Goal: Information Seeking & Learning: Learn about a topic

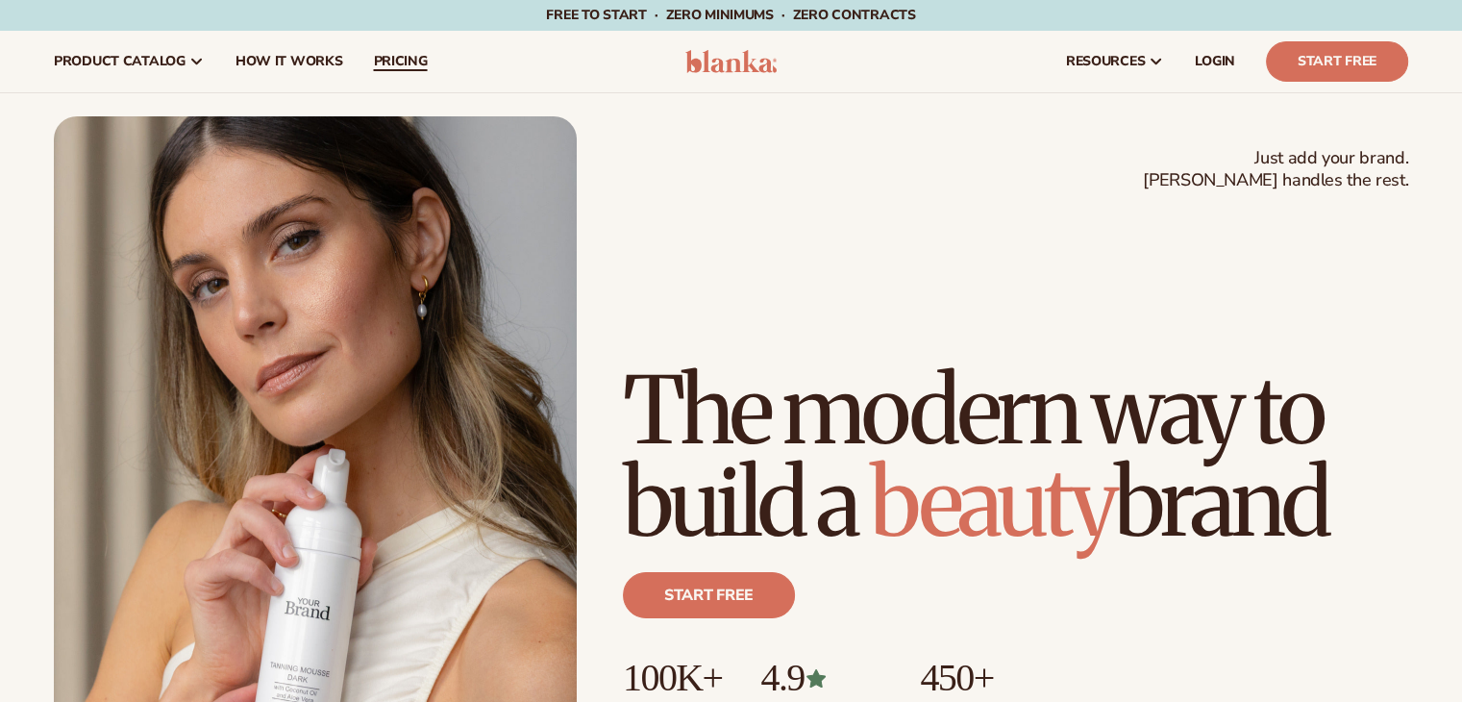
click at [390, 68] on span "pricing" at bounding box center [400, 61] width 54 height 15
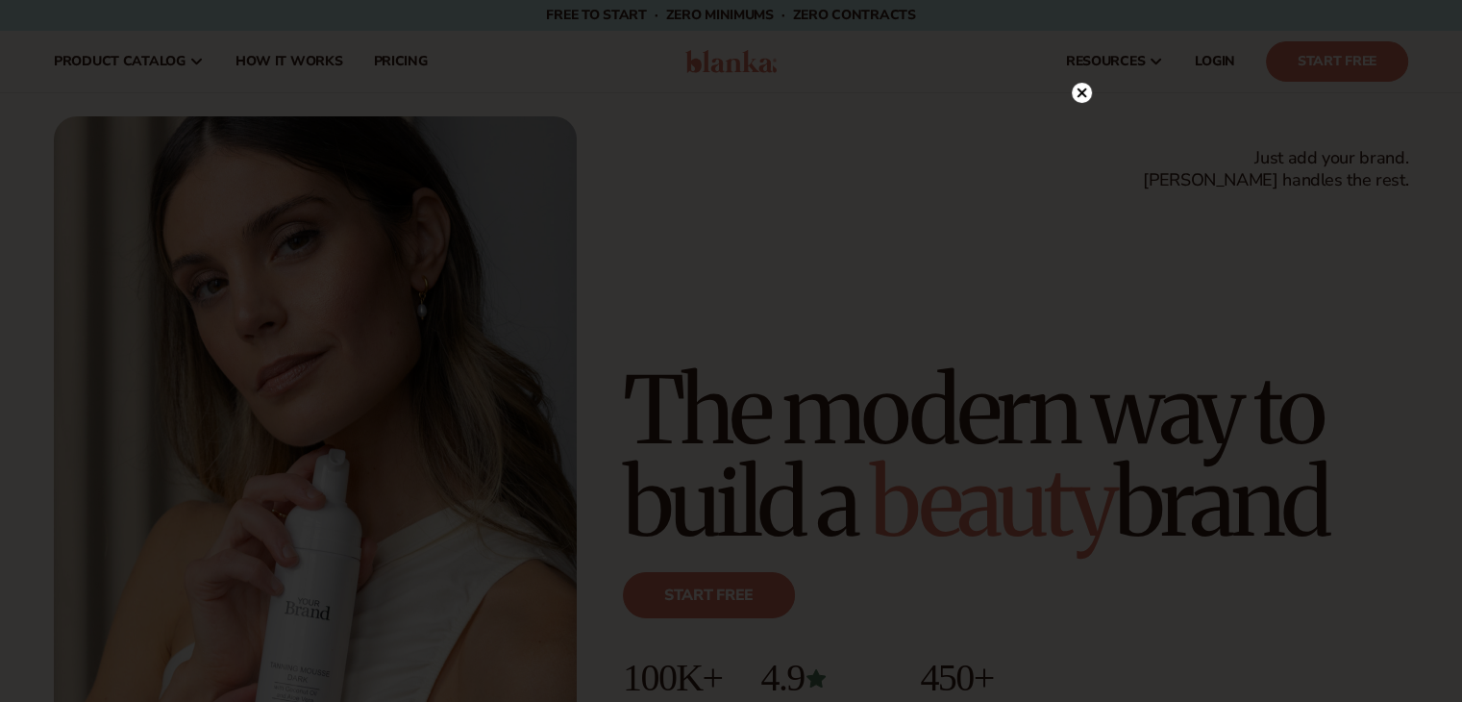
click at [1078, 96] on icon at bounding box center [1082, 92] width 10 height 10
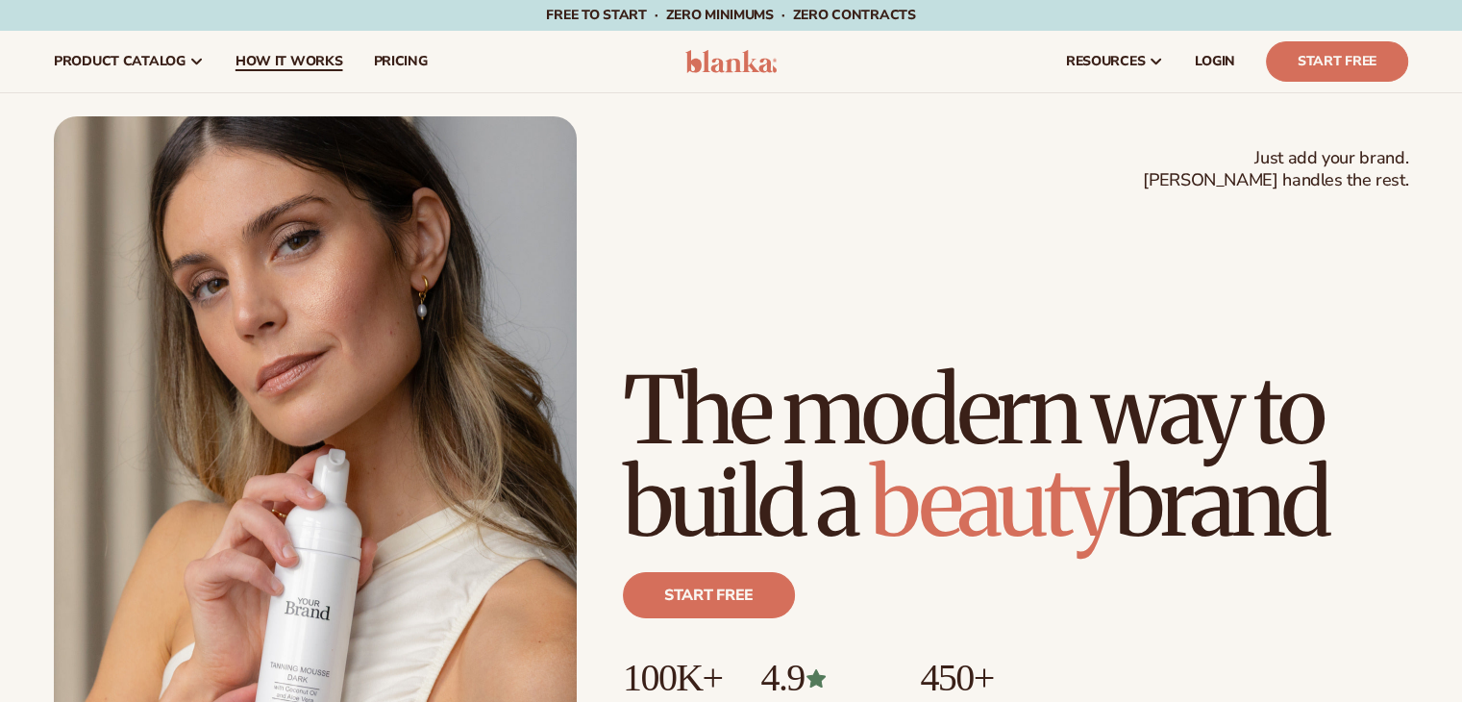
click at [298, 62] on span "How It Works" at bounding box center [289, 61] width 108 height 15
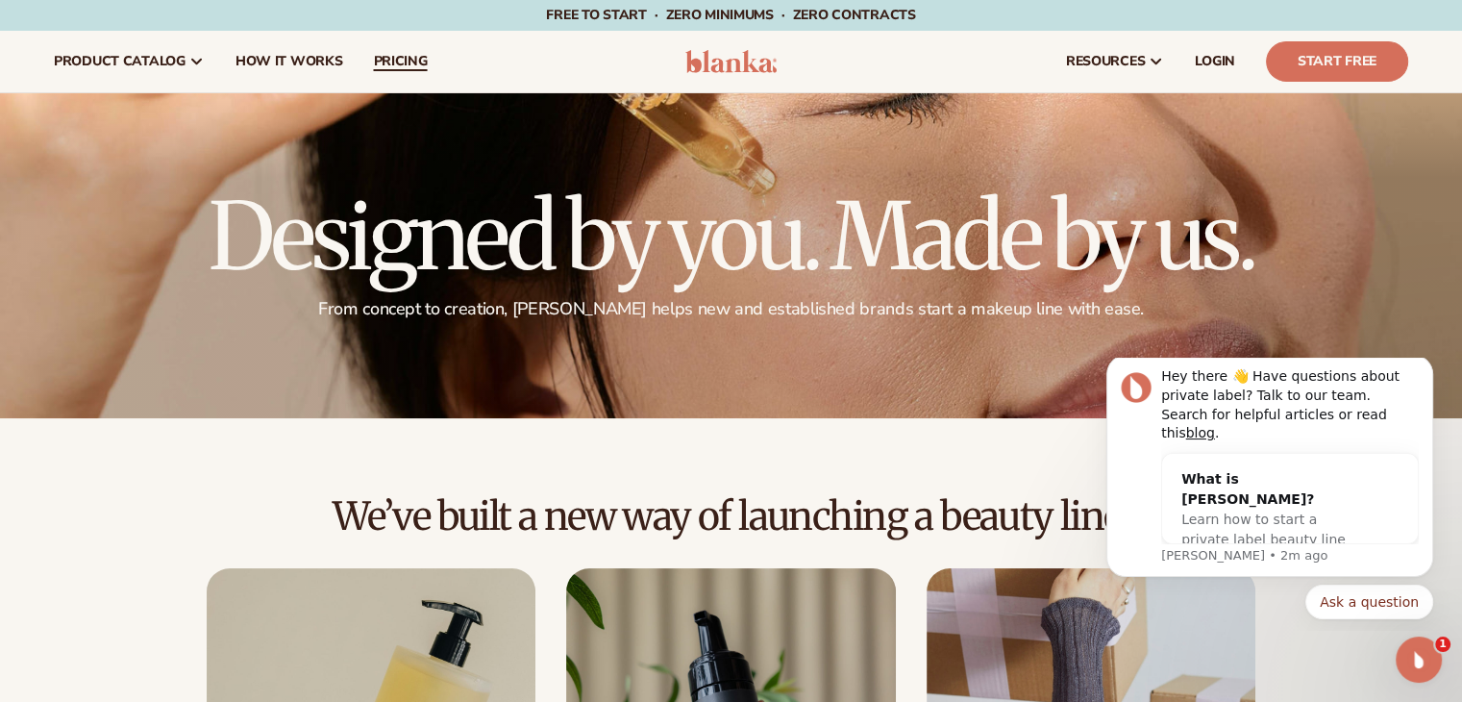
click at [410, 60] on span "pricing" at bounding box center [400, 61] width 54 height 15
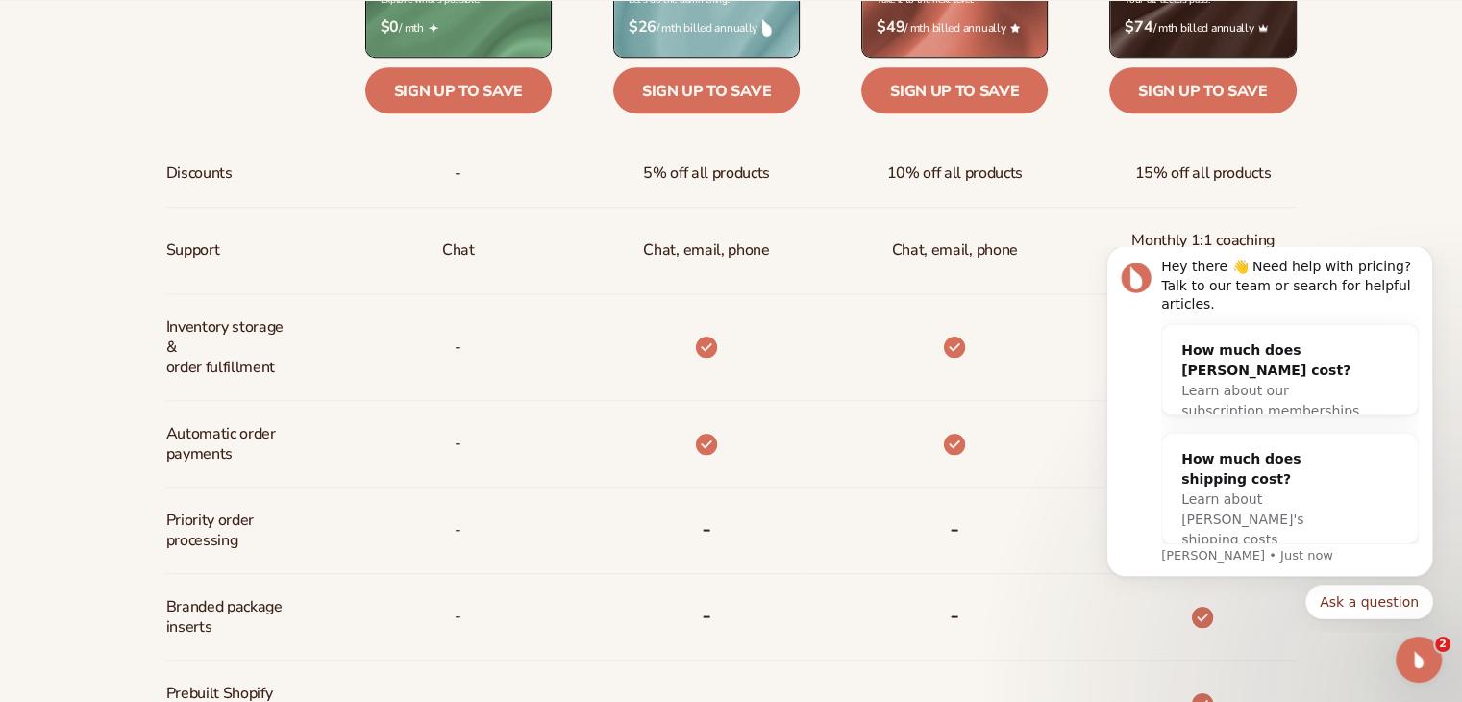
scroll to position [961, 0]
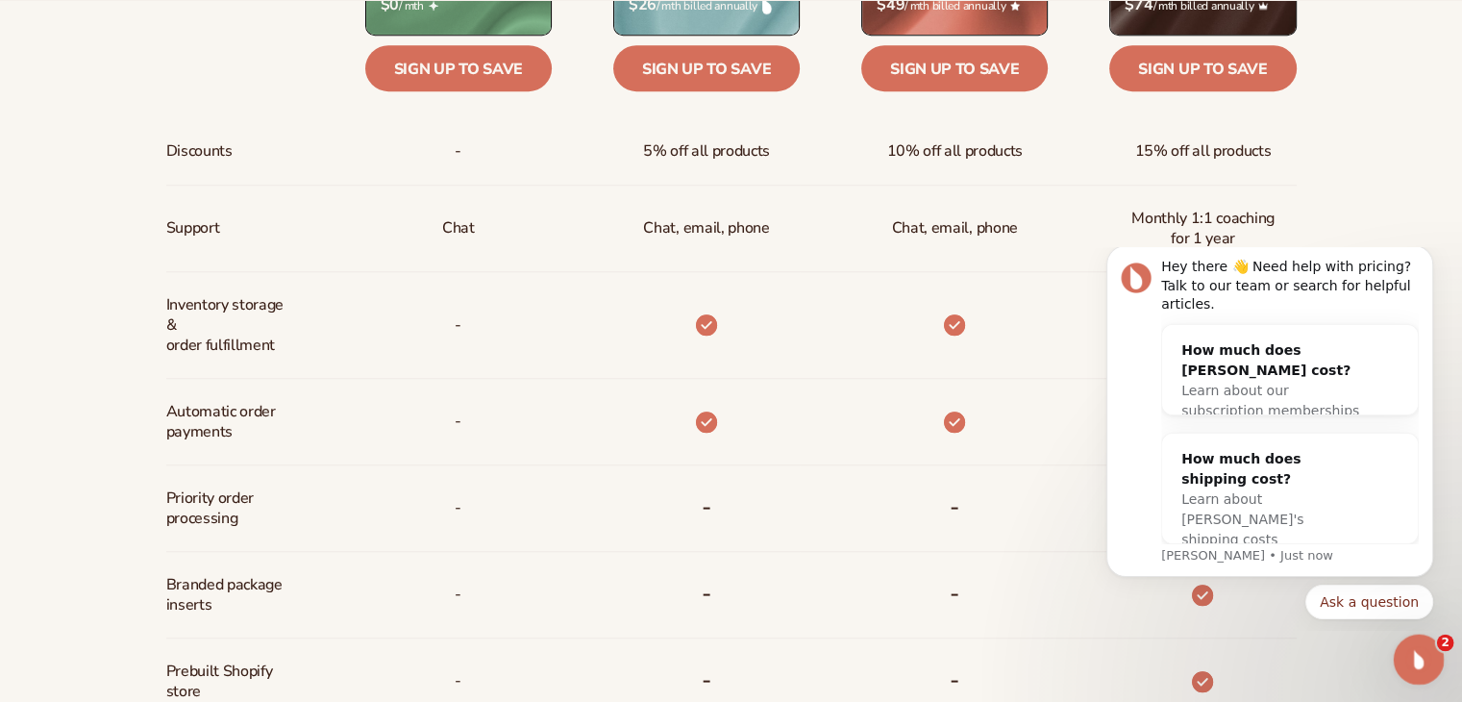
click at [1417, 661] on icon "Open Intercom Messenger" at bounding box center [1416, 657] width 32 height 32
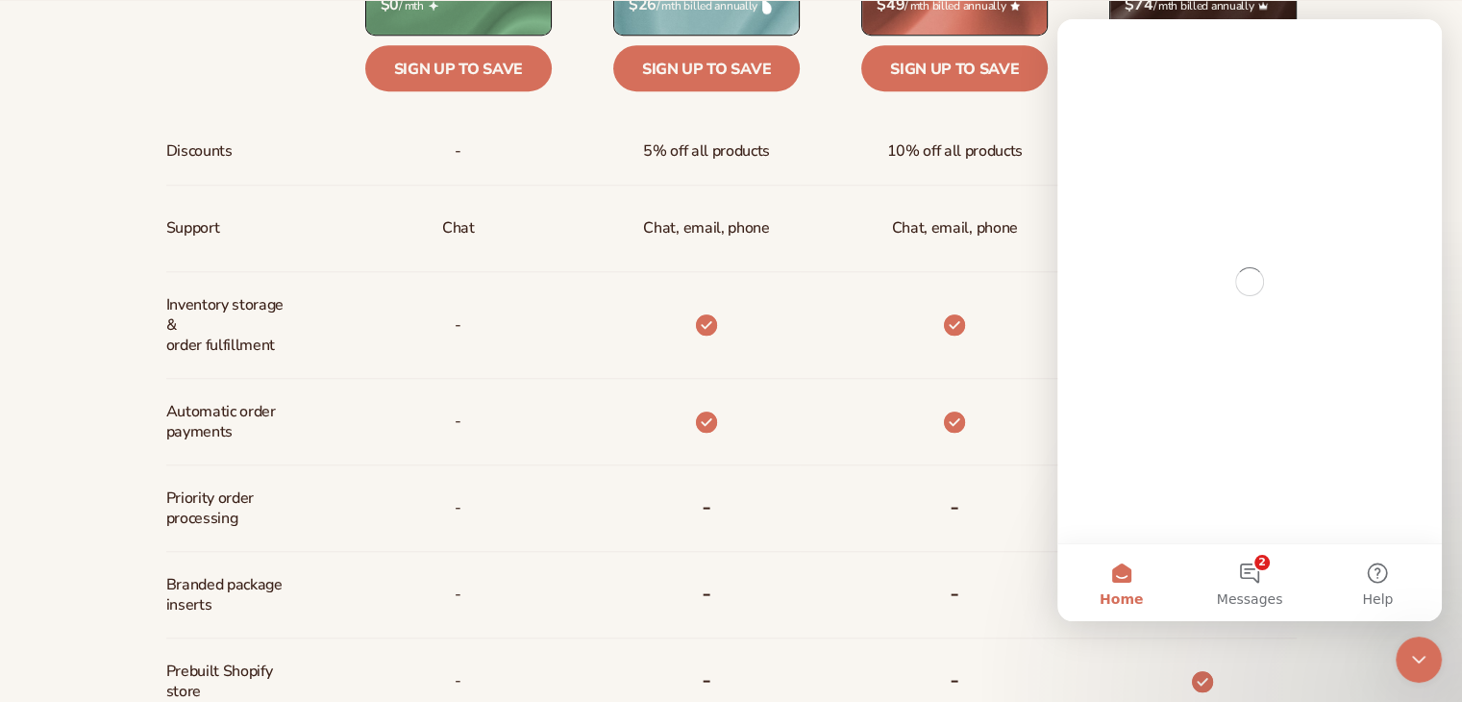
scroll to position [0, 0]
click at [0, 367] on div "Billed Monthly billed Yearly Billed Monthly billed Yearly Discounts Support Inv…" at bounding box center [731, 421] width 1462 height 1289
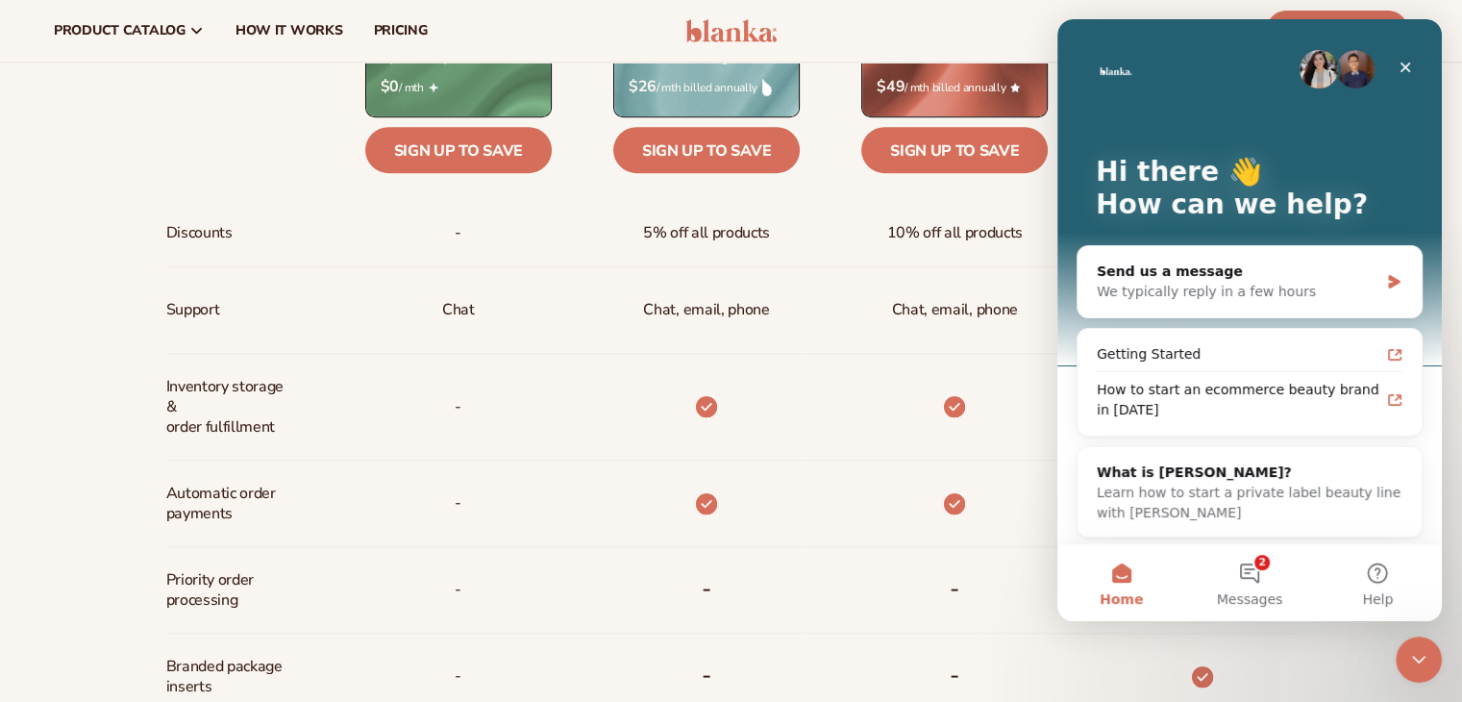
scroll to position [673, 0]
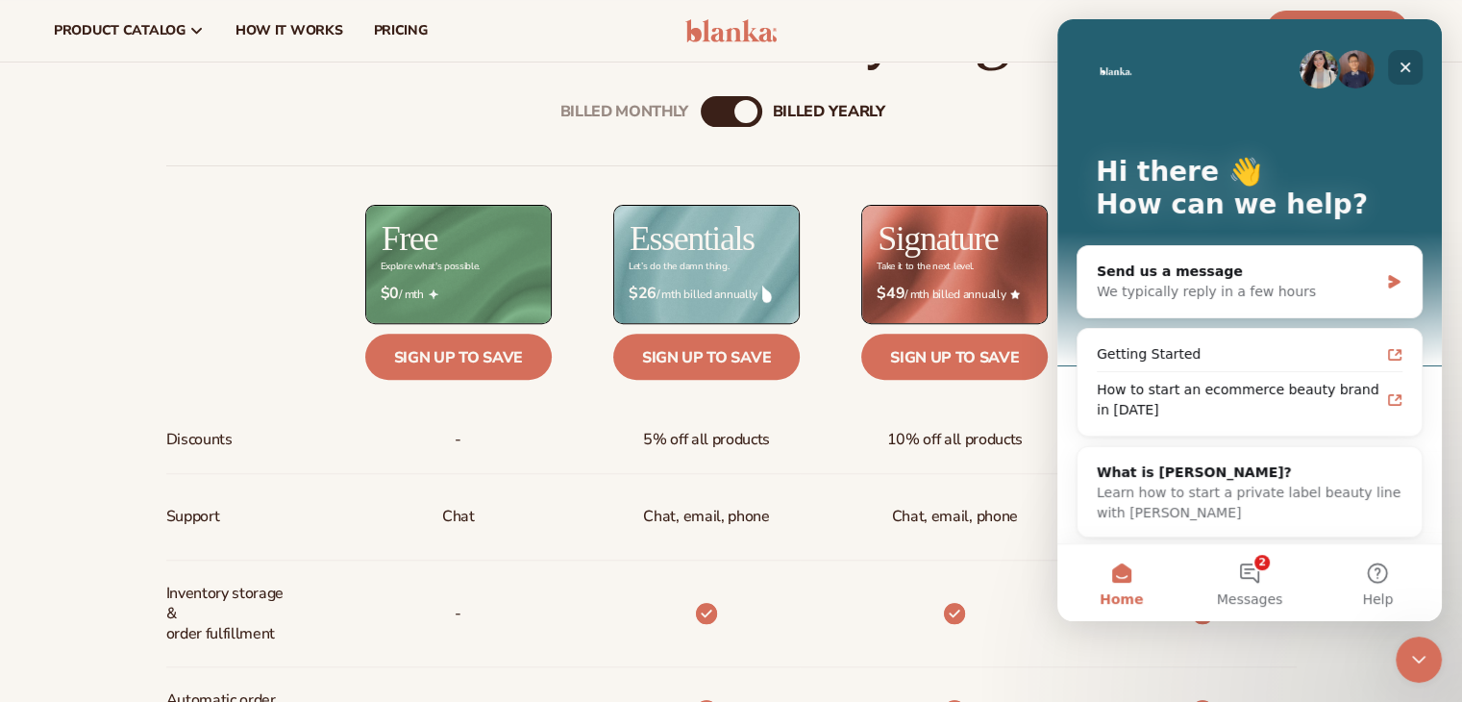
click at [1411, 63] on icon "Close" at bounding box center [1405, 67] width 15 height 15
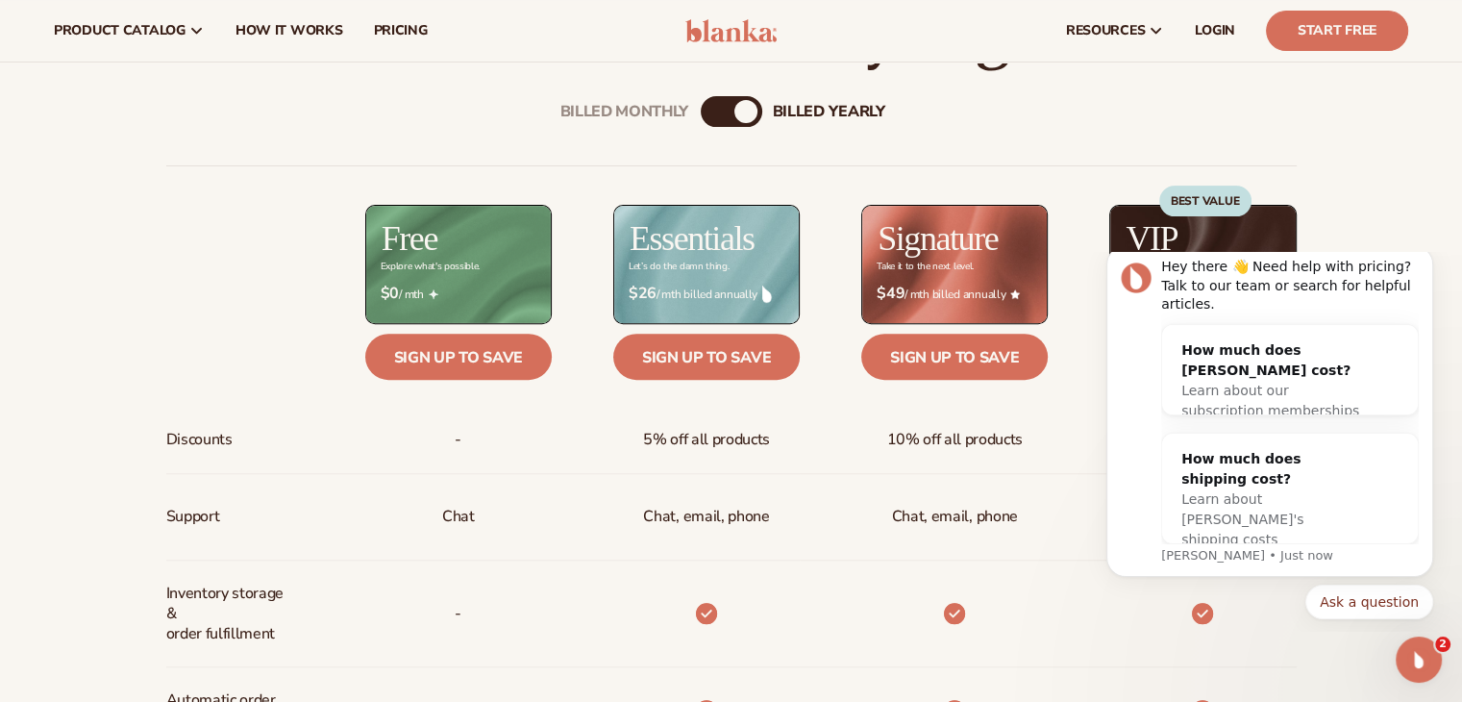
scroll to position [0, 0]
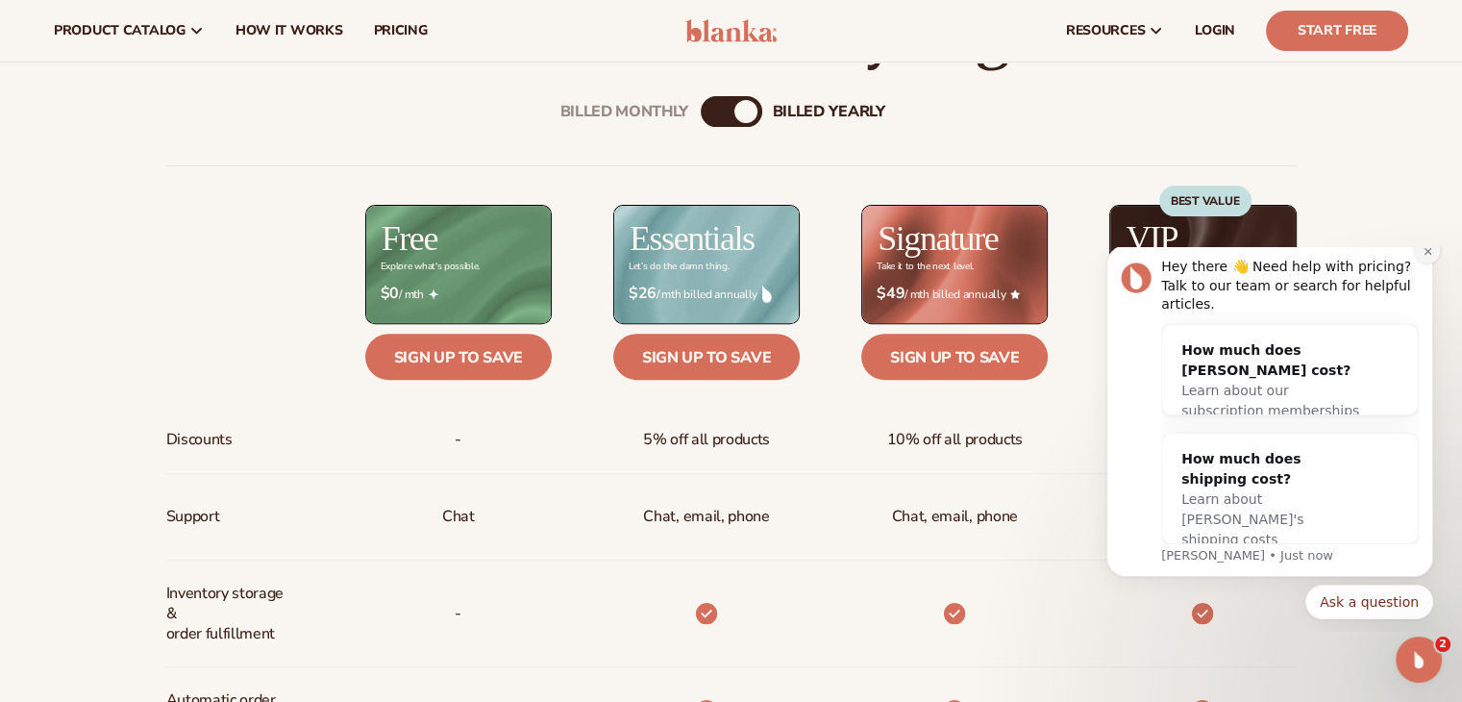
click at [1434, 263] on button "Dismiss notification" at bounding box center [1427, 250] width 25 height 25
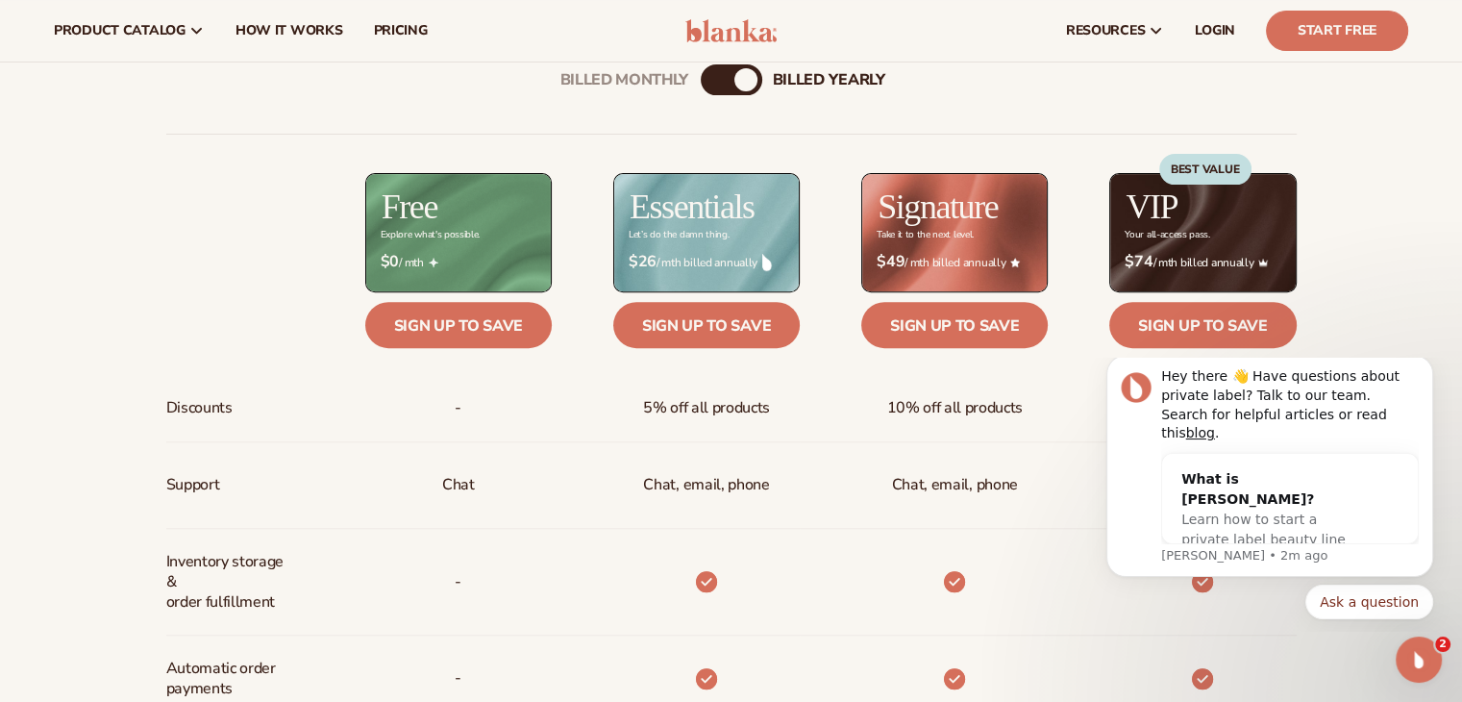
scroll to position [481, 0]
